Goal: Navigation & Orientation: Find specific page/section

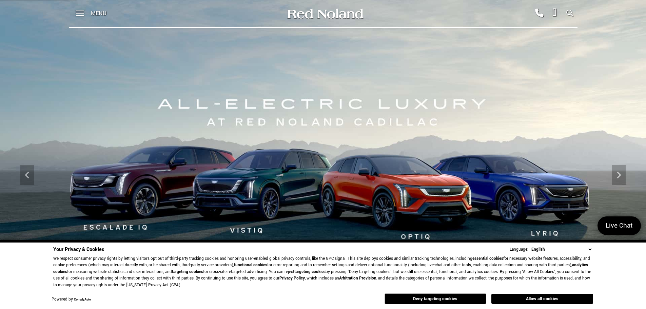
click at [97, 11] on span "Menu" at bounding box center [99, 13] width 16 height 27
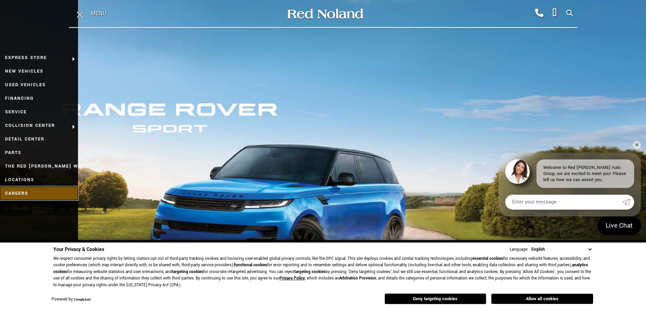
click at [26, 195] on link "Careers" at bounding box center [39, 193] width 78 height 14
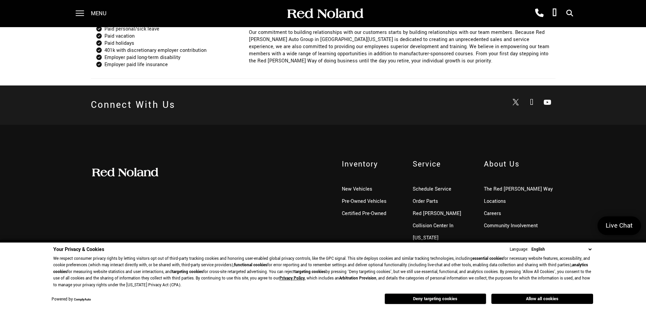
scroll to position [632, 0]
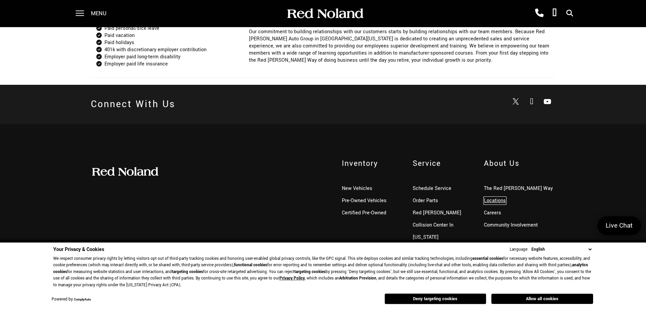
click at [495, 201] on link "Locations" at bounding box center [495, 200] width 22 height 7
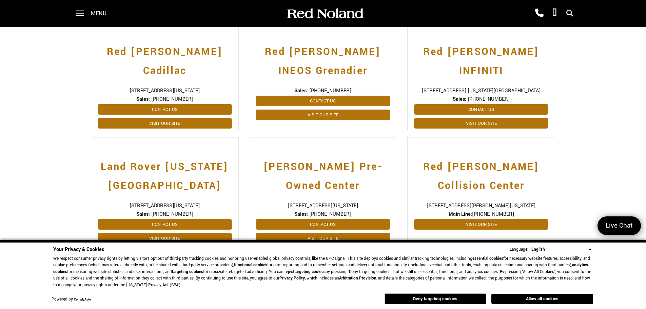
scroll to position [203, 0]
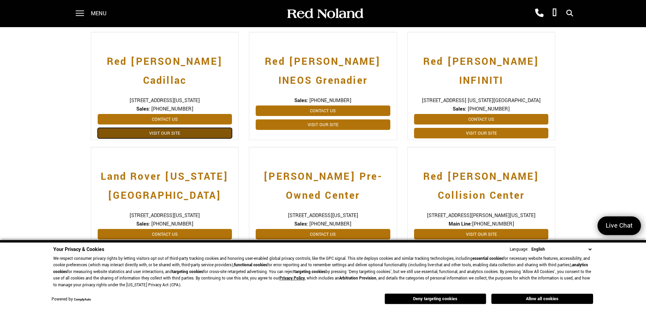
click at [164, 128] on link "Visit Our Site" at bounding box center [165, 133] width 135 height 11
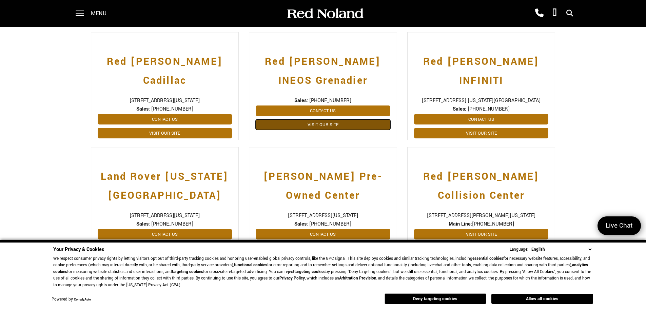
click at [310, 128] on link "Visit Our Site" at bounding box center [322, 124] width 135 height 11
